Goal: Information Seeking & Learning: Learn about a topic

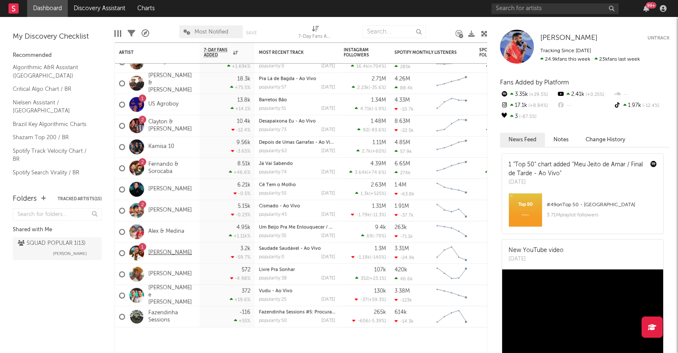
click at [157, 256] on link "[PERSON_NAME]" at bounding box center [170, 252] width 44 height 7
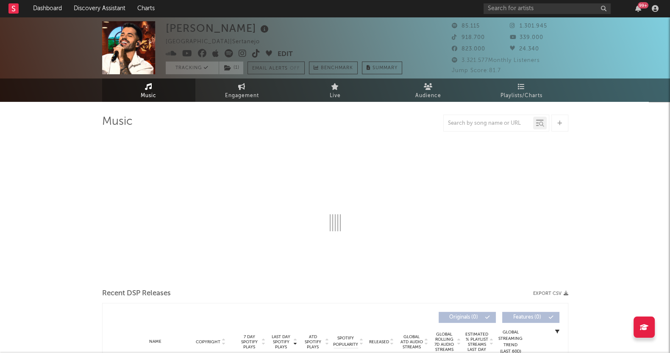
select select "6m"
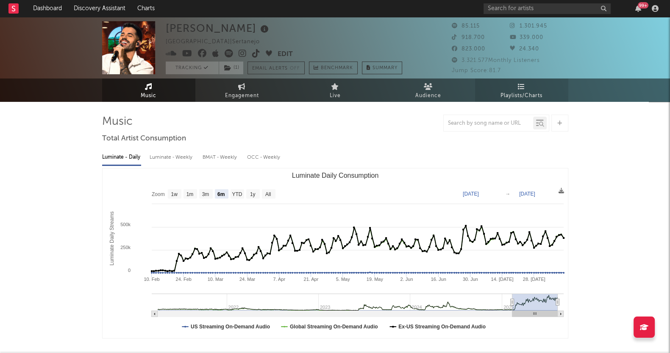
click at [520, 91] on span "Playlists/Charts" at bounding box center [521, 96] width 42 height 10
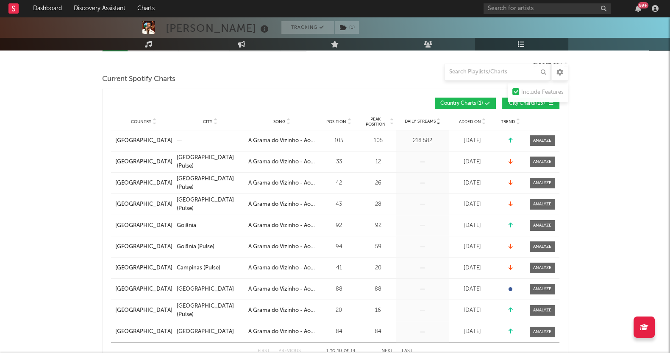
scroll to position [53, 0]
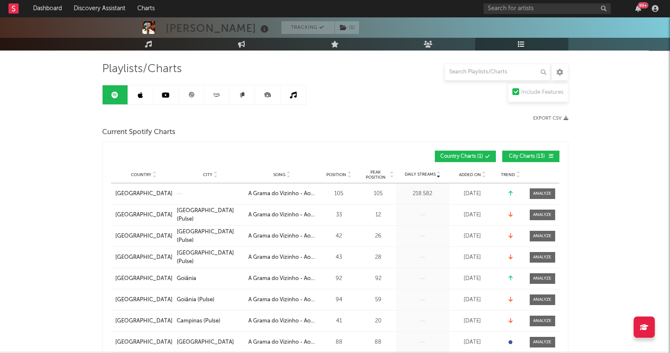
click at [525, 155] on span "City Charts ( 13 )" at bounding box center [527, 156] width 39 height 5
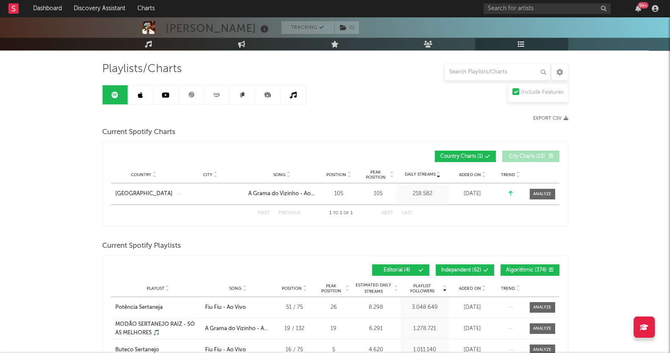
scroll to position [105, 0]
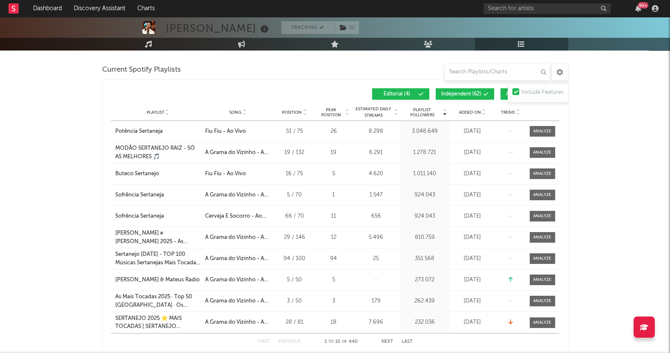
scroll to position [211, 0]
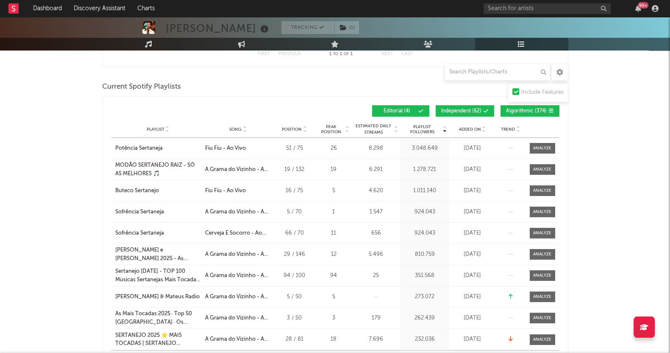
drag, startPoint x: 527, startPoint y: 107, endPoint x: 472, endPoint y: 103, distance: 54.8
click at [527, 108] on span "Algorithmic ( 374 )" at bounding box center [526, 110] width 41 height 5
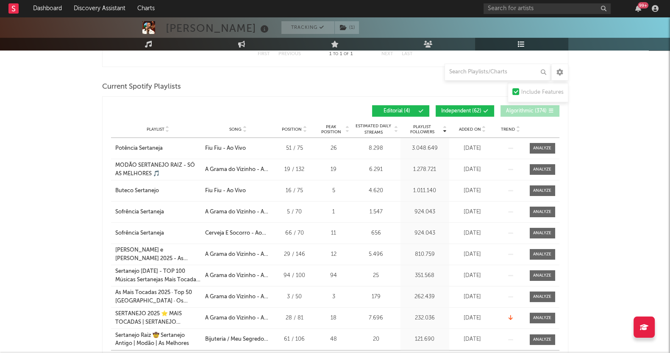
click at [468, 105] on button "Independent ( 62 )" at bounding box center [465, 110] width 58 height 11
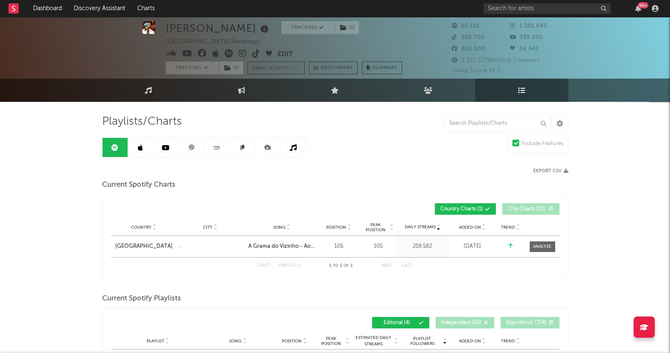
scroll to position [0, 0]
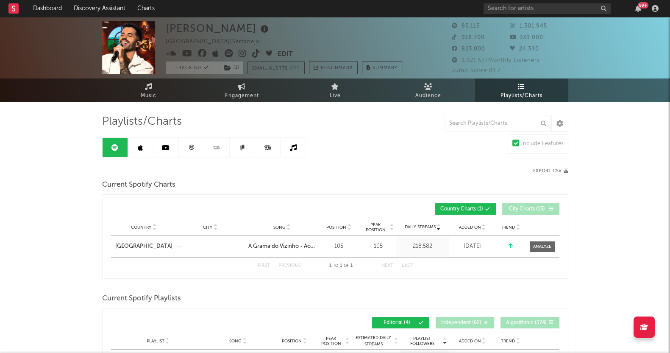
click at [135, 145] on link at bounding box center [140, 147] width 25 height 19
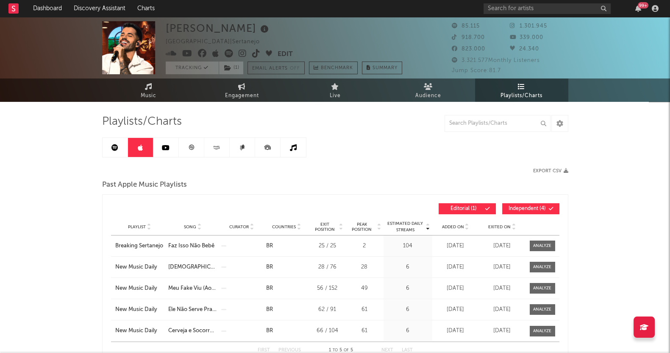
click at [175, 144] on link at bounding box center [165, 147] width 25 height 19
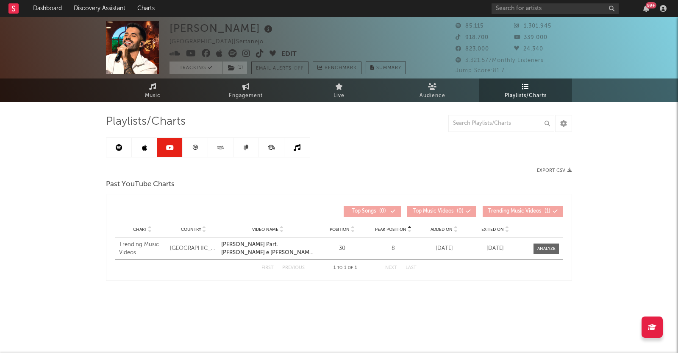
click at [205, 297] on div "Playlists/Charts Export CSV Past YouTube Charts Peak Position Chart Country Vid…" at bounding box center [339, 204] width 466 height 204
click at [197, 144] on icon at bounding box center [195, 147] width 6 height 6
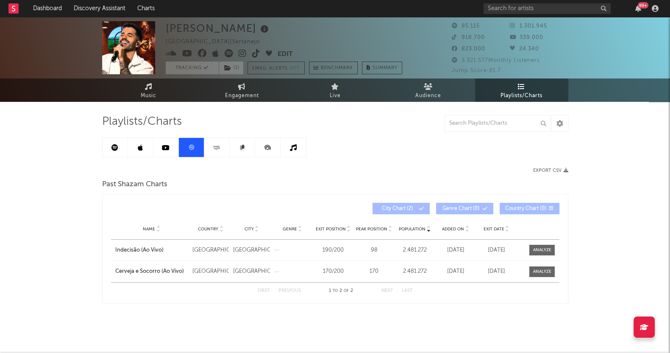
click at [218, 143] on link at bounding box center [216, 147] width 25 height 19
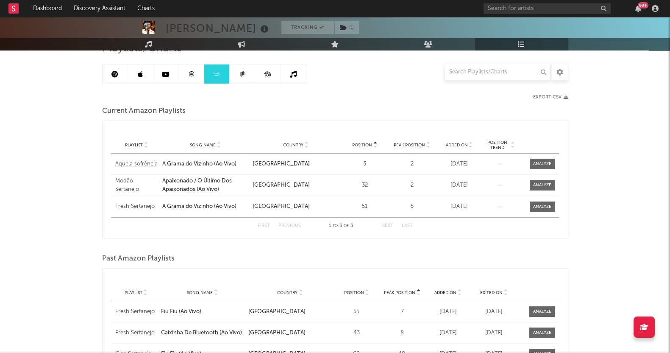
scroll to position [159, 0]
